Goal: Task Accomplishment & Management: Manage account settings

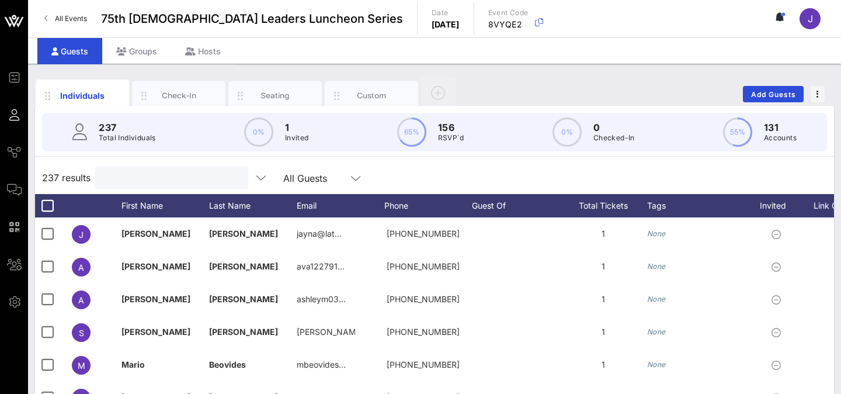
click at [130, 179] on input "text" at bounding box center [170, 177] width 137 height 15
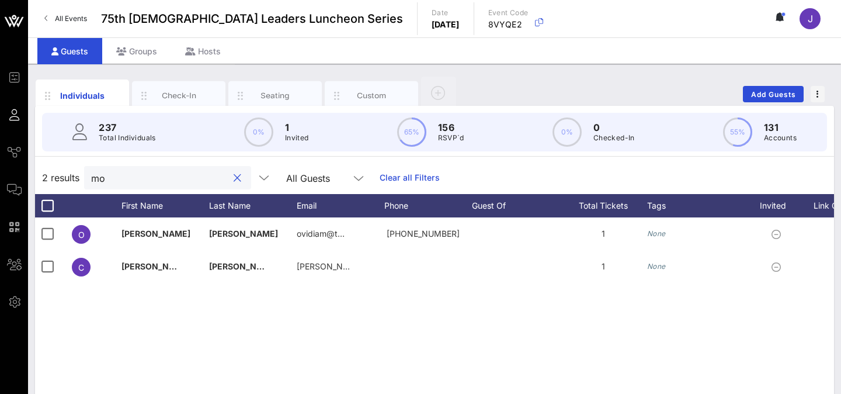
type input "m"
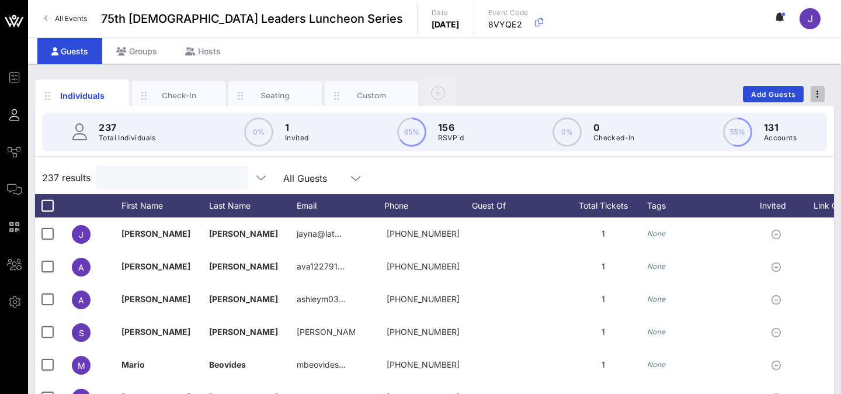
click at [818, 98] on button "button" at bounding box center [818, 94] width 14 height 16
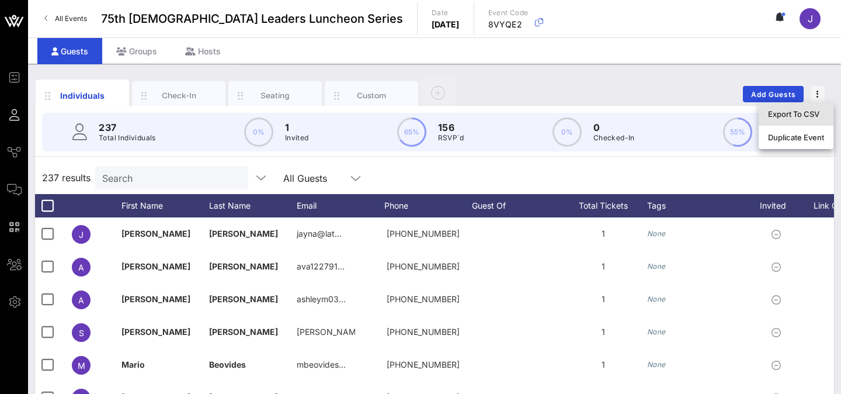
click at [807, 119] on div "Export To CSV" at bounding box center [796, 114] width 56 height 19
click at [131, 176] on input "Search" at bounding box center [170, 177] width 137 height 15
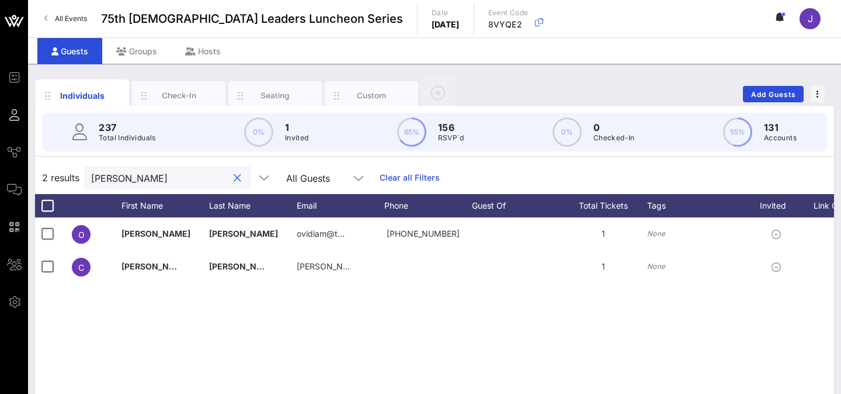
type input "molina"
click at [234, 180] on button "clear icon" at bounding box center [238, 178] width 8 height 12
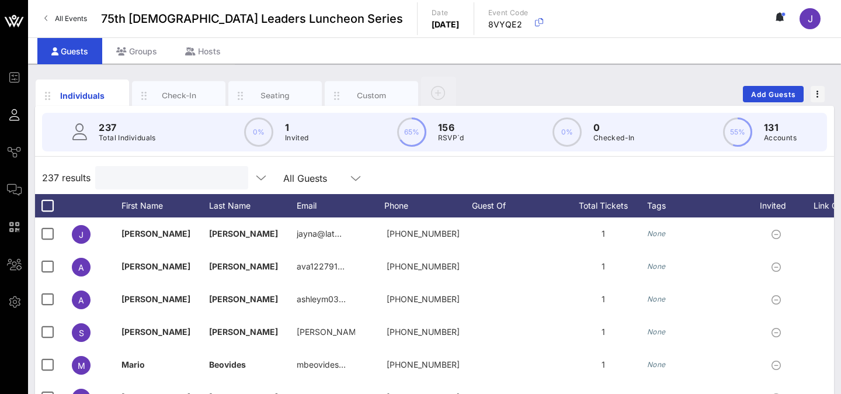
click at [136, 175] on input "text" at bounding box center [170, 177] width 137 height 15
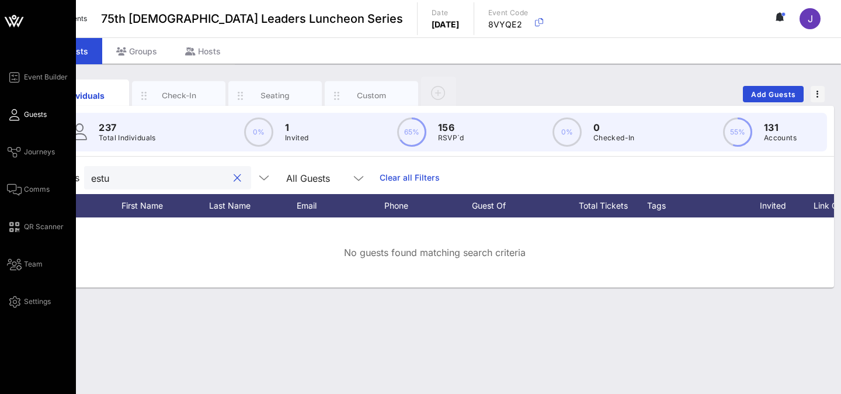
type input "estu"
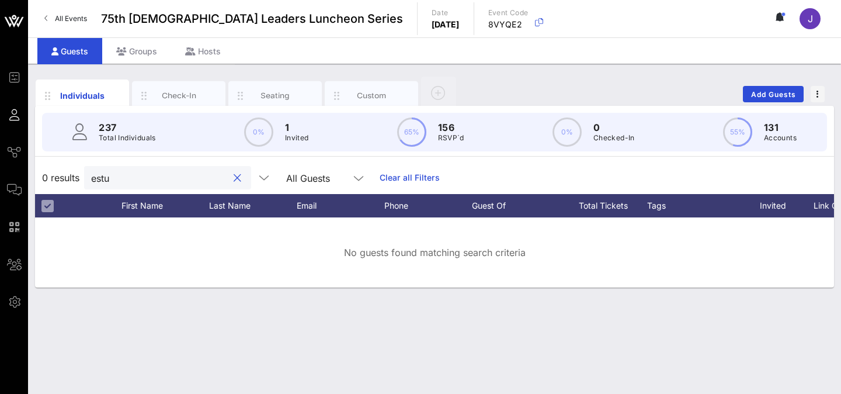
click at [42, 17] on link "All Events" at bounding box center [65, 18] width 57 height 19
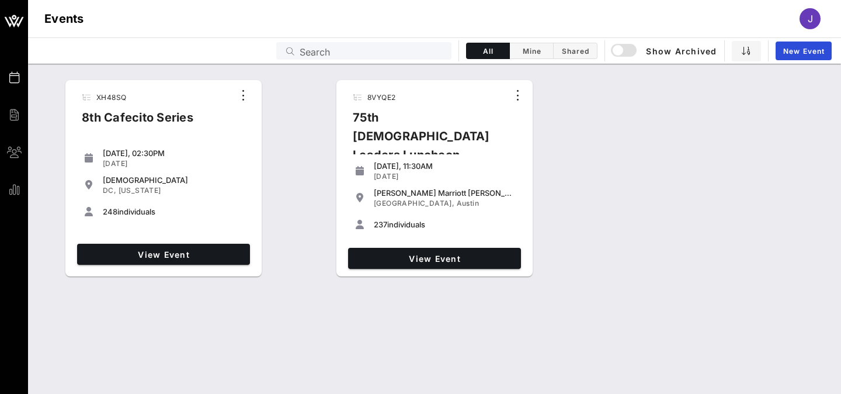
click at [133, 268] on div "View Event" at bounding box center [163, 254] width 182 height 30
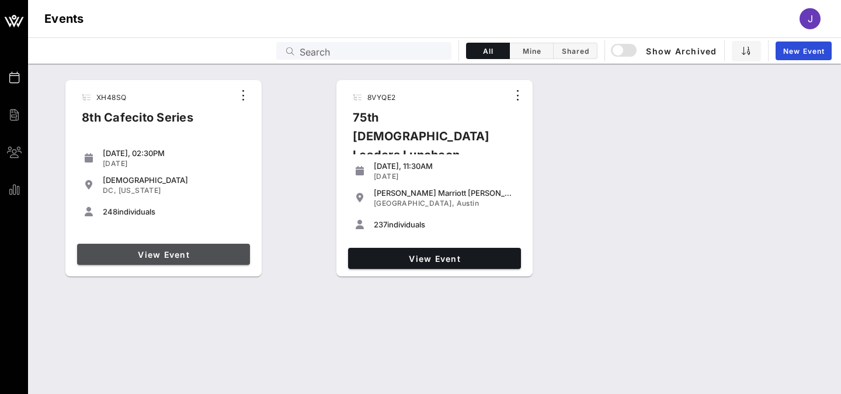
click at [140, 253] on span "View Event" at bounding box center [164, 254] width 164 height 10
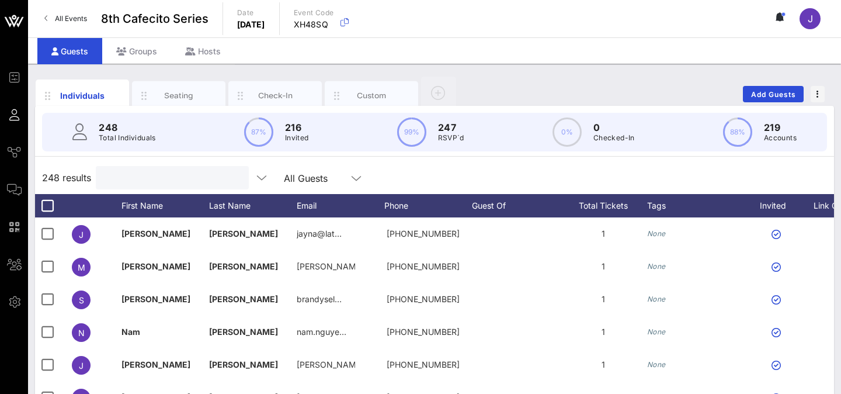
click at [120, 177] on input "text" at bounding box center [171, 177] width 137 height 15
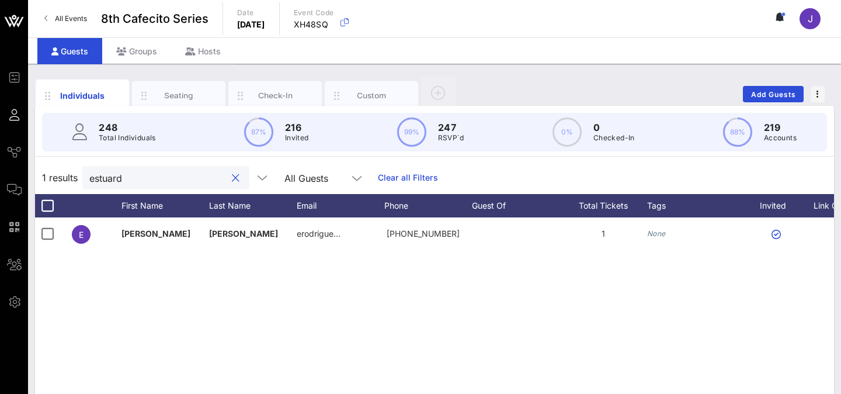
type input "estuard"
click at [158, 301] on div "E Estuardo V. Rodriguez erodrigue… +12026312892 1 None" at bounding box center [434, 392] width 799 height 351
click at [232, 177] on button "clear icon" at bounding box center [236, 178] width 8 height 12
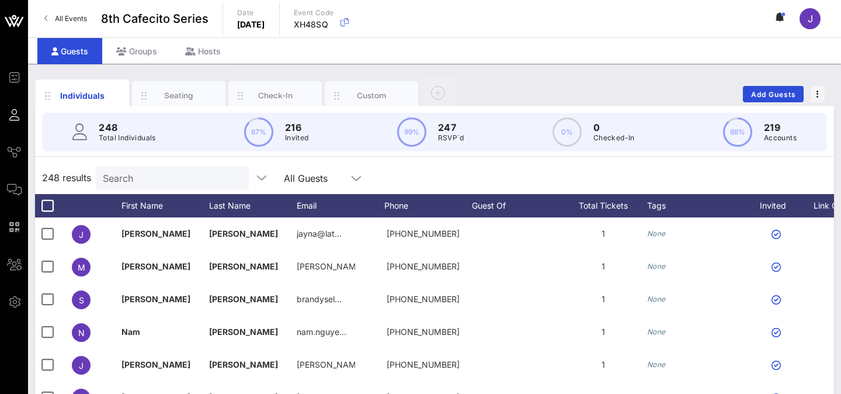
click at [70, 12] on link "All Events" at bounding box center [65, 18] width 57 height 19
